Goal: Task Accomplishment & Management: Manage account settings

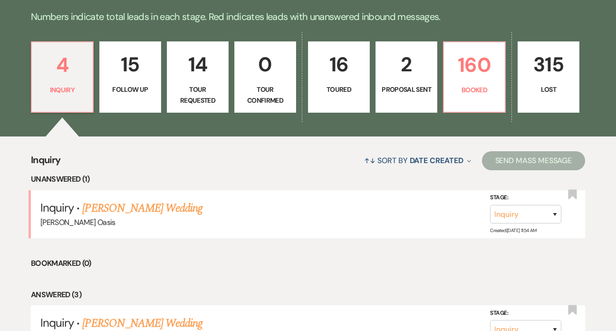
scroll to position [231, 0]
click at [497, 96] on link "160 Booked" at bounding box center [474, 76] width 63 height 71
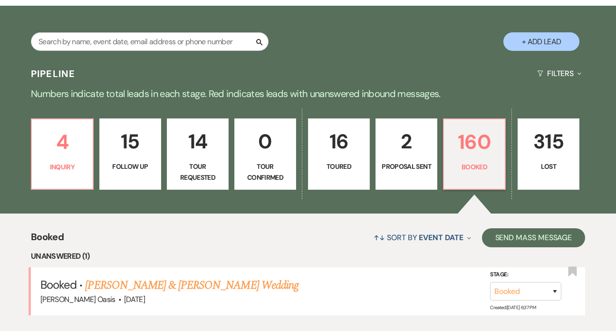
scroll to position [154, 0]
click at [170, 285] on link "[PERSON_NAME] & [PERSON_NAME] Wedding" at bounding box center [191, 285] width 213 height 17
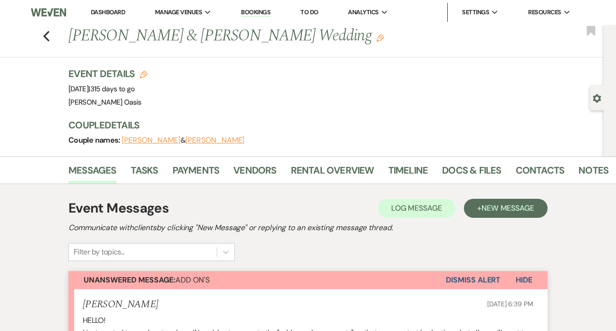
click at [107, 9] on link "Dashboard" at bounding box center [108, 12] width 34 height 8
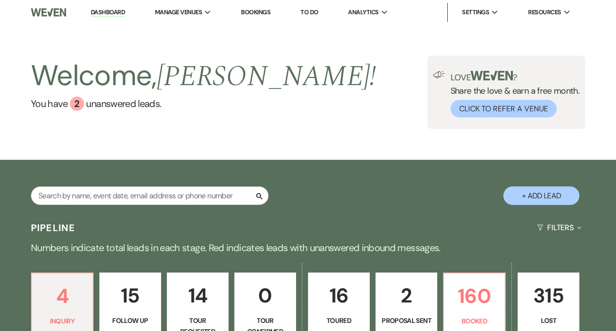
click at [105, 10] on link "Dashboard" at bounding box center [108, 12] width 34 height 9
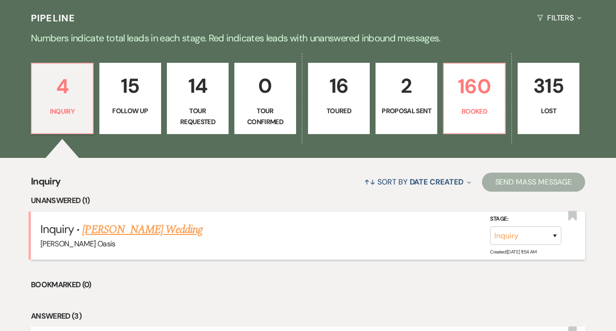
scroll to position [210, 0]
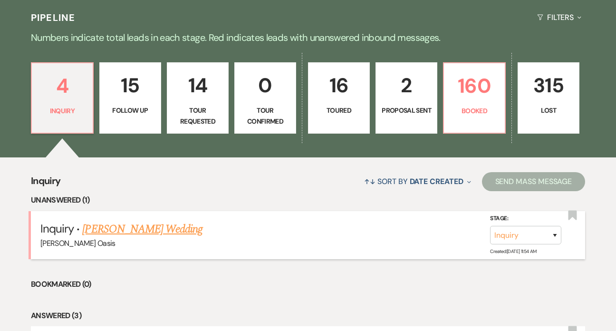
click at [127, 221] on link "[PERSON_NAME] Wedding" at bounding box center [142, 229] width 120 height 17
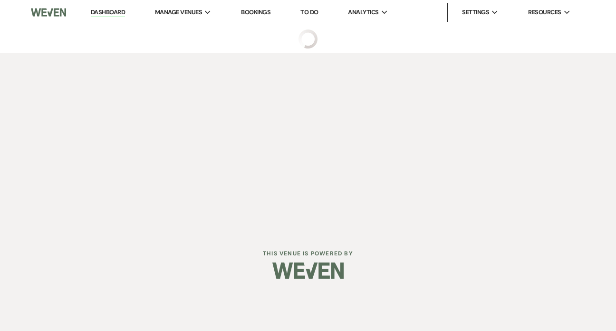
click at [126, 222] on div "Dashboard Manage Venues Expand [PERSON_NAME] Oasis [PERSON_NAME] Oasis Transpor…" at bounding box center [308, 116] width 616 height 232
select select "5"
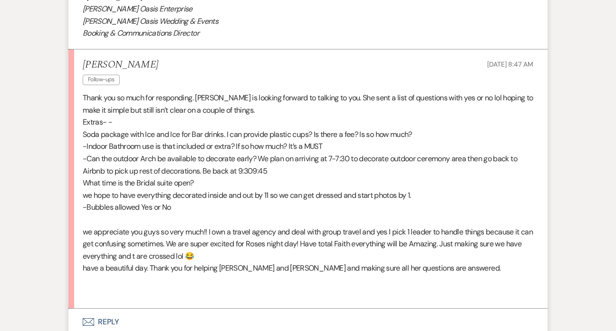
scroll to position [874, 0]
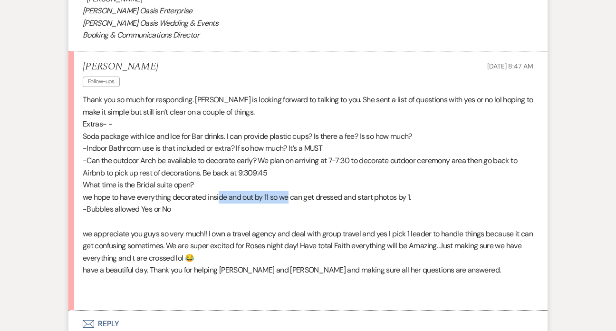
drag, startPoint x: 239, startPoint y: 194, endPoint x: 221, endPoint y: 192, distance: 18.2
click at [221, 192] on p "we hope to have everything decorated inside and out by 11 so we can get dressed…" at bounding box center [308, 197] width 451 height 12
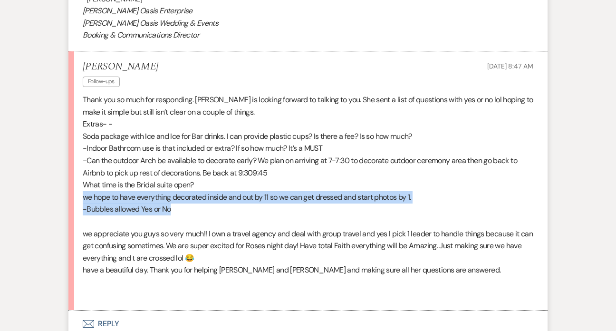
drag, startPoint x: 196, startPoint y: 207, endPoint x: 79, endPoint y: 190, distance: 118.3
click at [79, 190] on li "[PERSON_NAME] Follow-ups [DATE] 8:47 AM Thank you so much for responding. [PERS…" at bounding box center [307, 180] width 479 height 259
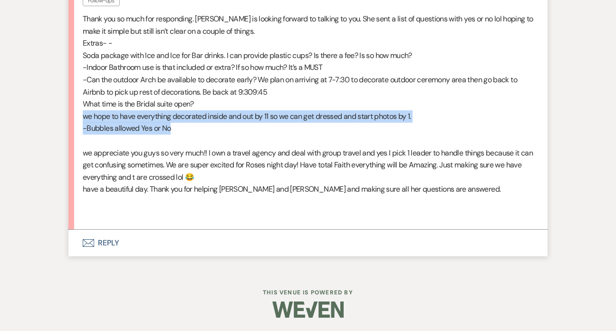
scroll to position [955, 0]
